Goal: Check status

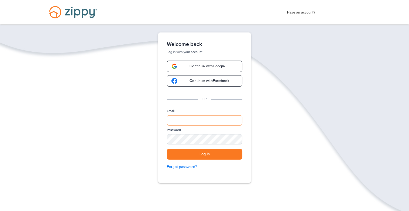
type input "**********"
click at [207, 154] on button "Log in" at bounding box center [205, 154] width 76 height 11
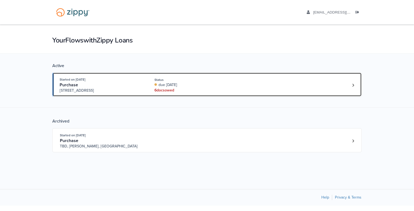
click at [166, 89] on div "6 doc s owed" at bounding box center [190, 90] width 72 height 5
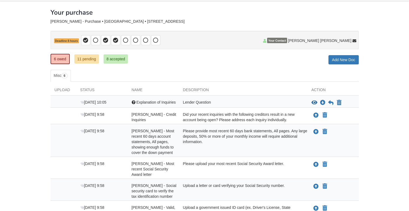
scroll to position [27, 0]
